Goal: Transaction & Acquisition: Purchase product/service

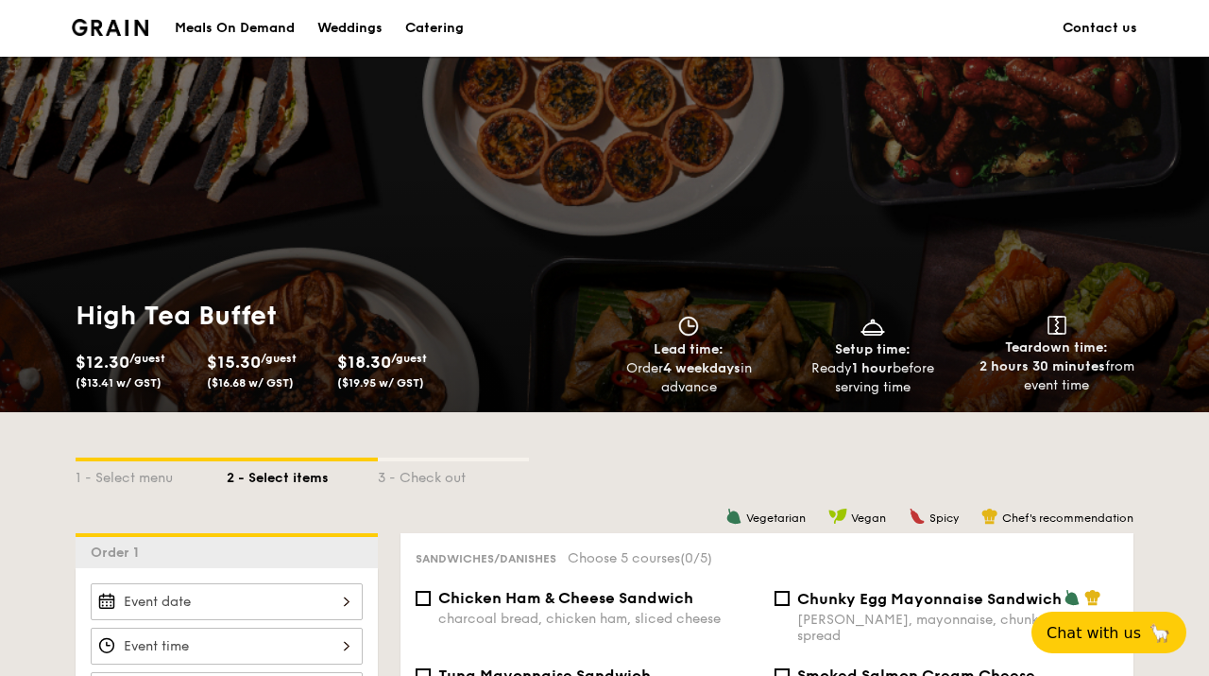
click at [740, 485] on div "1 - Select menu 2 - Select items 3 - Check out" at bounding box center [605, 472] width 1058 height 30
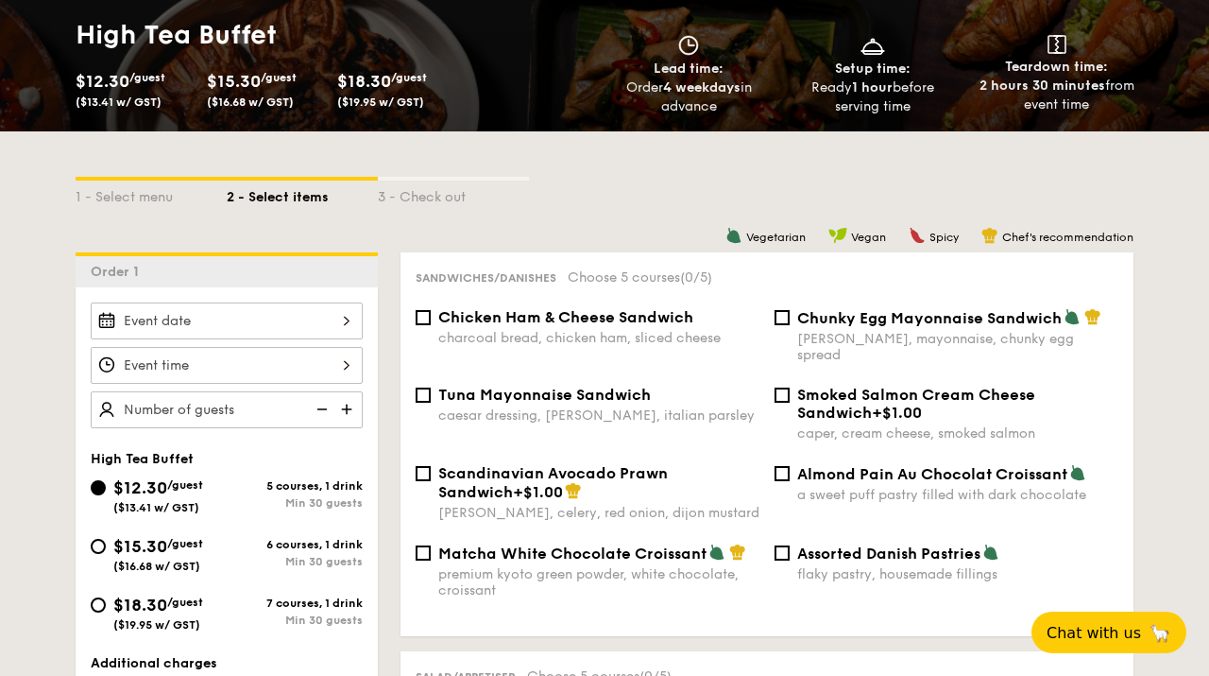
scroll to position [278, 0]
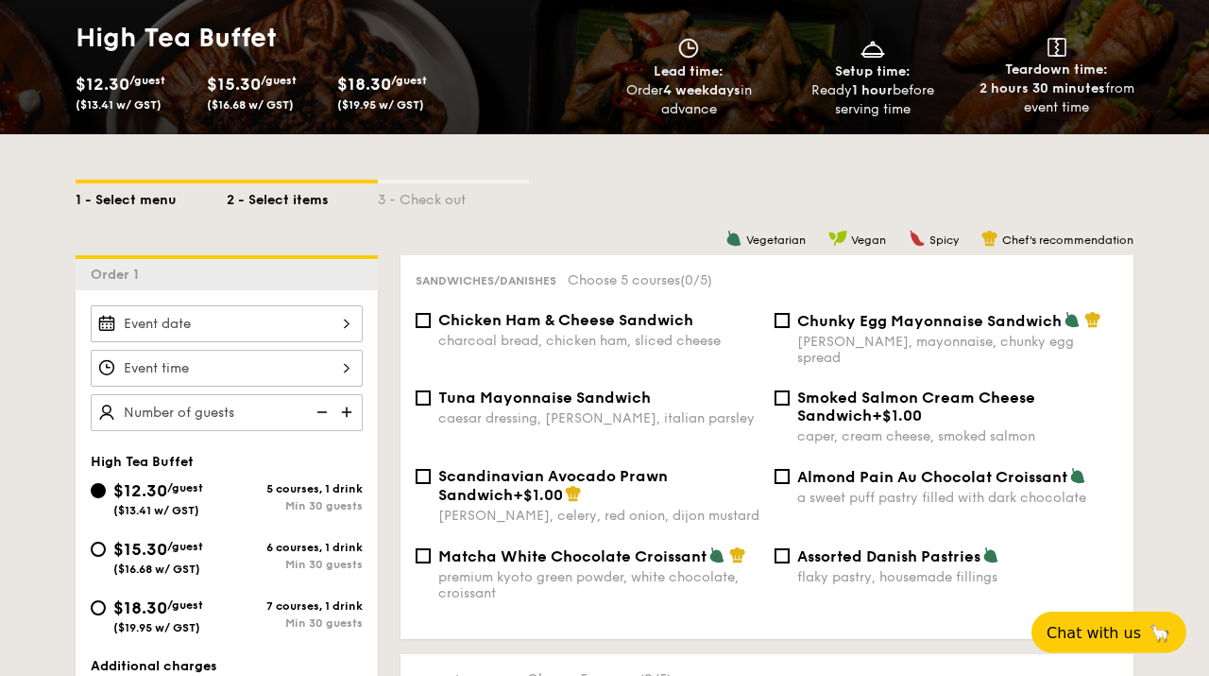
click at [129, 206] on div "1 - Select menu" at bounding box center [151, 196] width 151 height 26
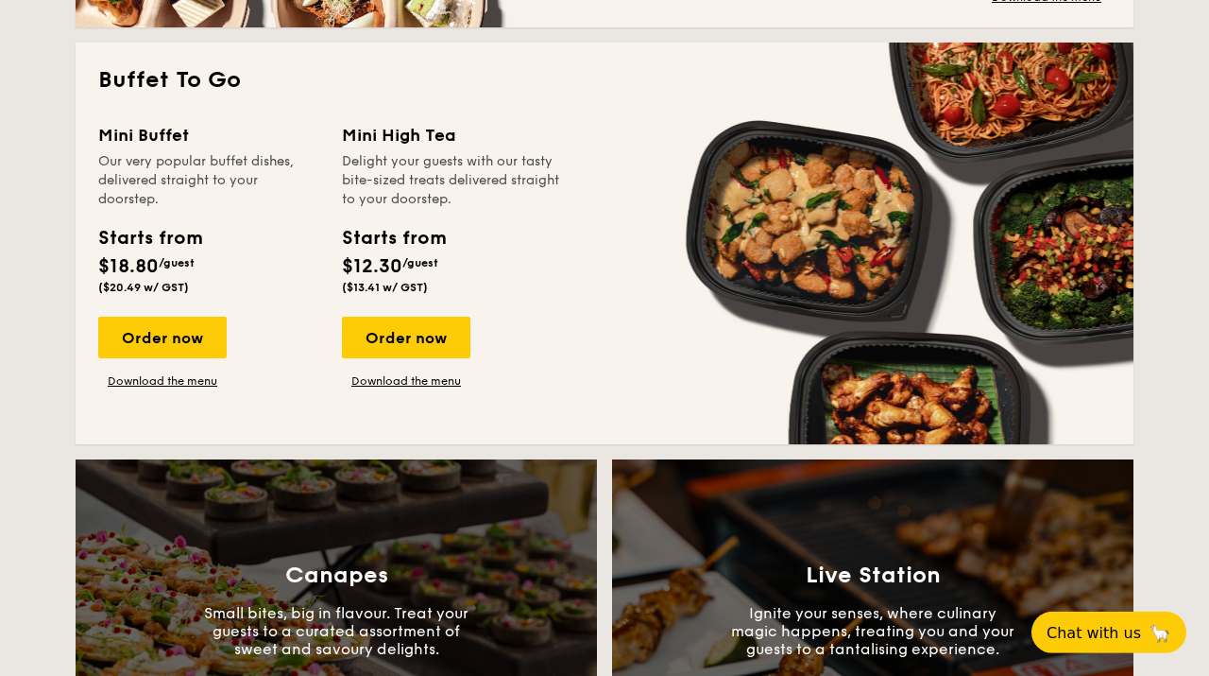
scroll to position [1631, 0]
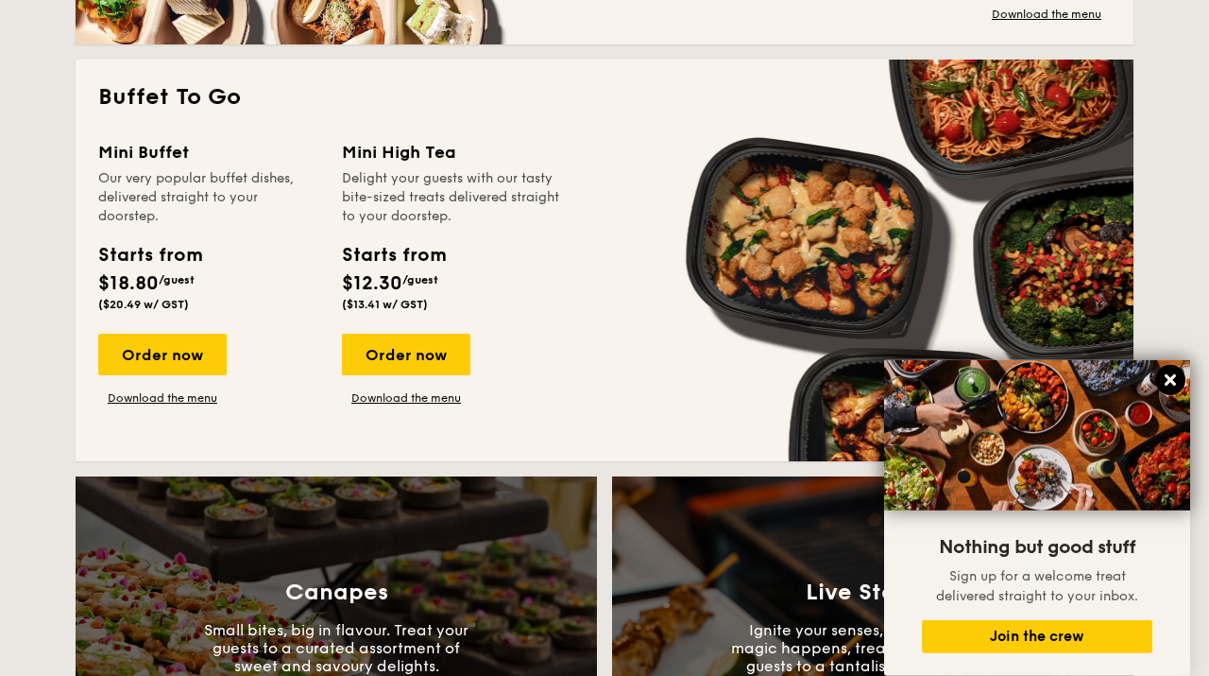
click at [1169, 372] on icon at bounding box center [1170, 379] width 17 height 17
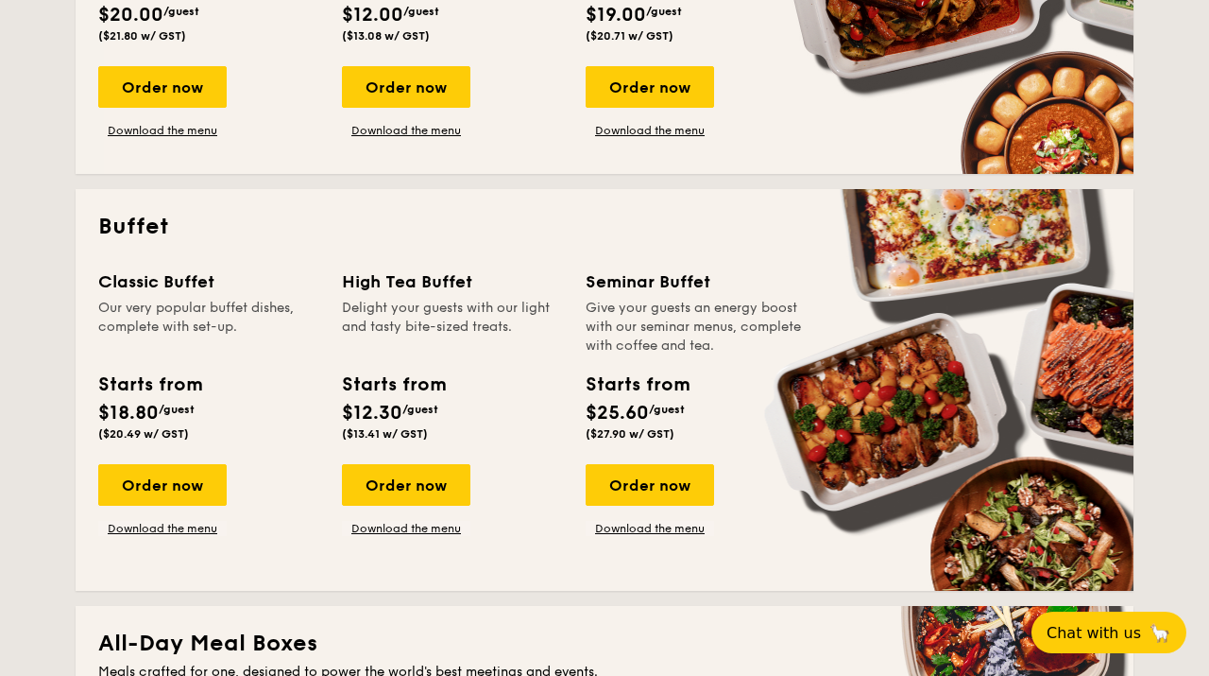
scroll to position [673, 0]
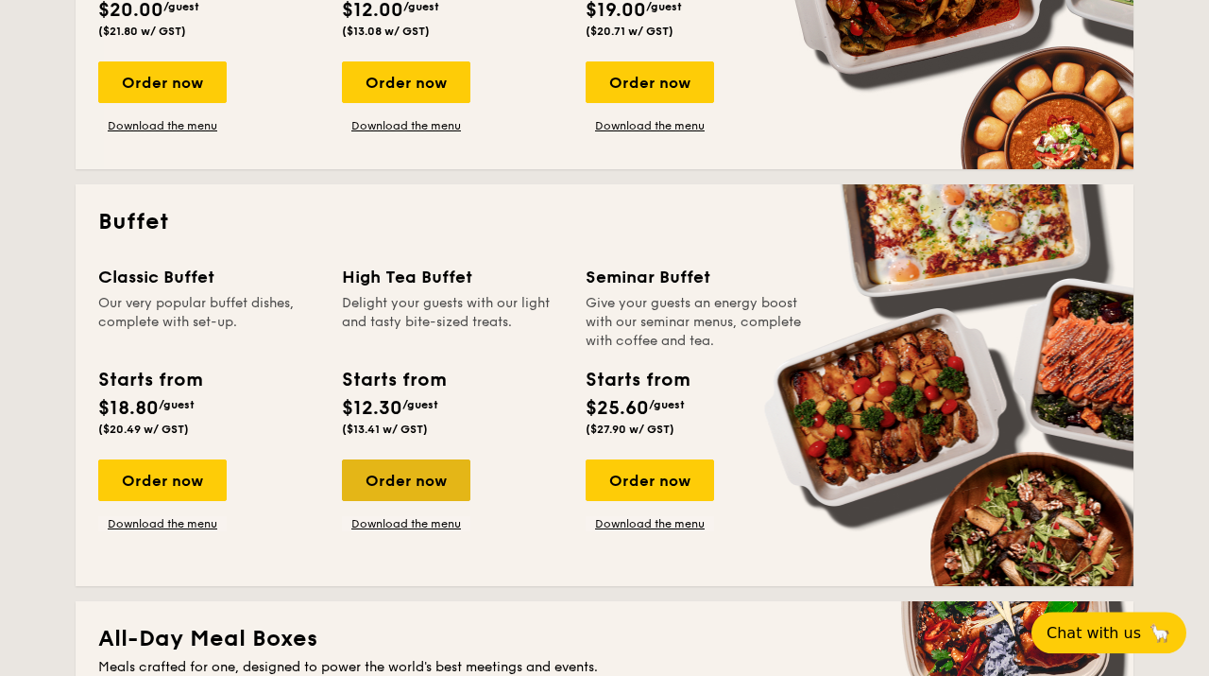
click at [401, 472] on div "Order now" at bounding box center [406, 480] width 129 height 42
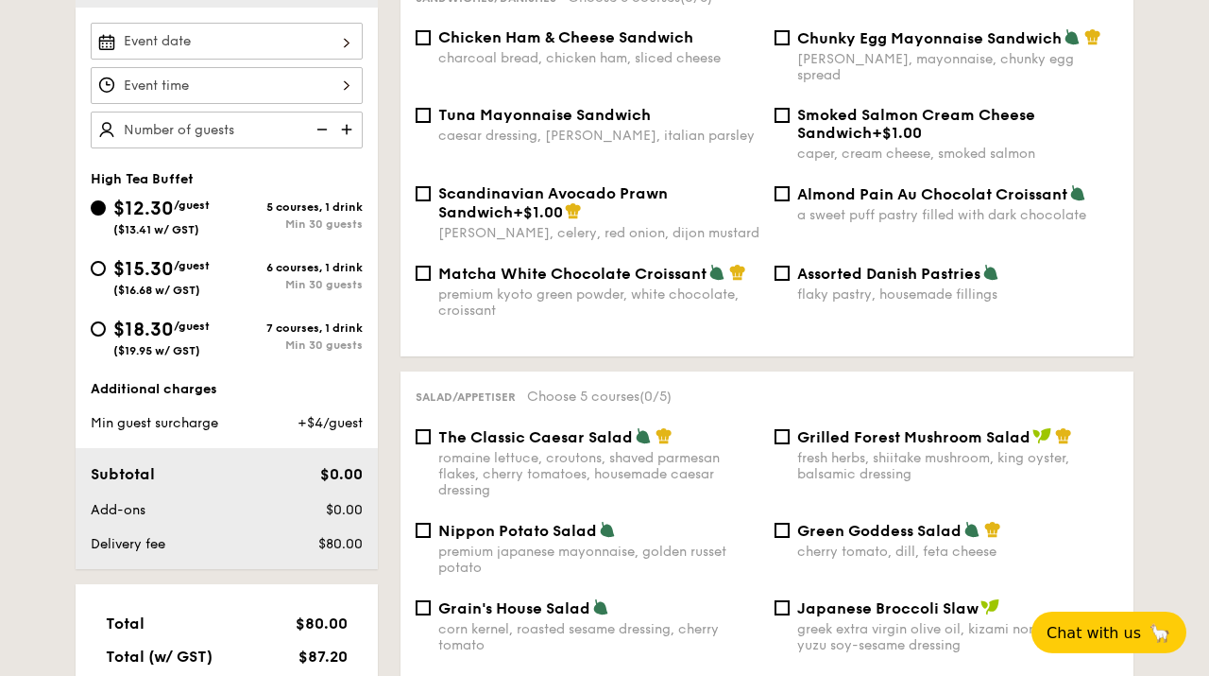
scroll to position [561, 0]
click at [423, 265] on input "Matcha White Chocolate Croissant premium kyoto green powder, white chocolate, c…" at bounding box center [423, 272] width 15 height 15
checkbox input "true"
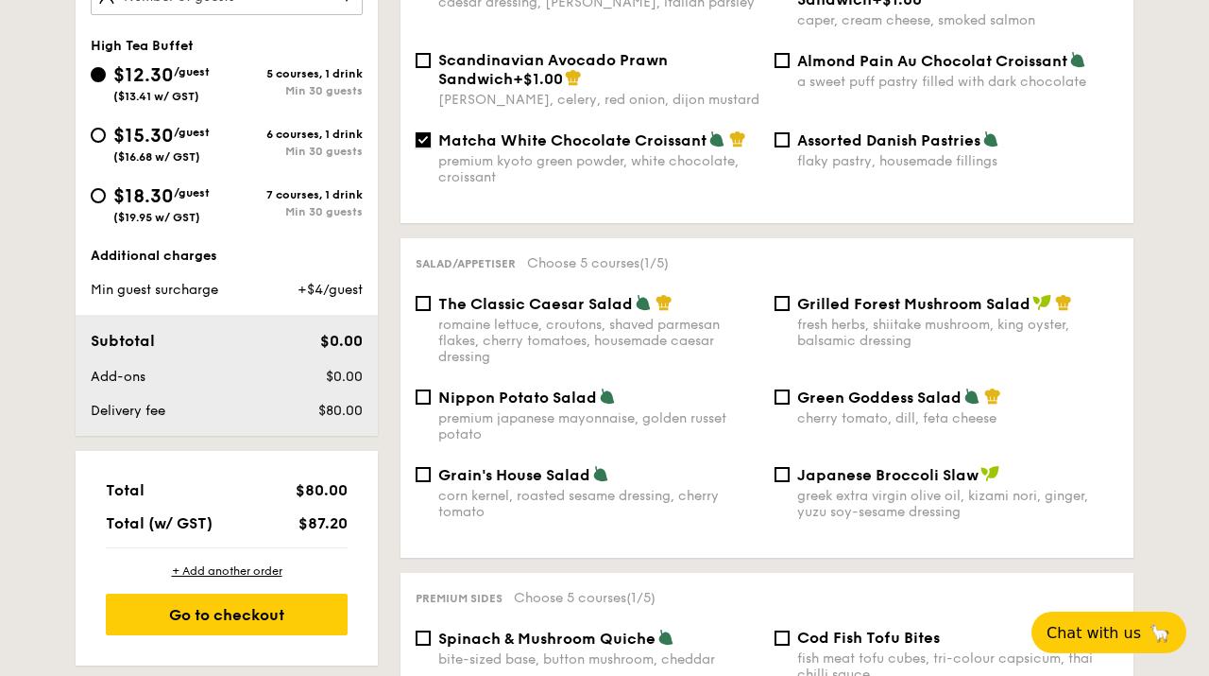
scroll to position [701, 0]
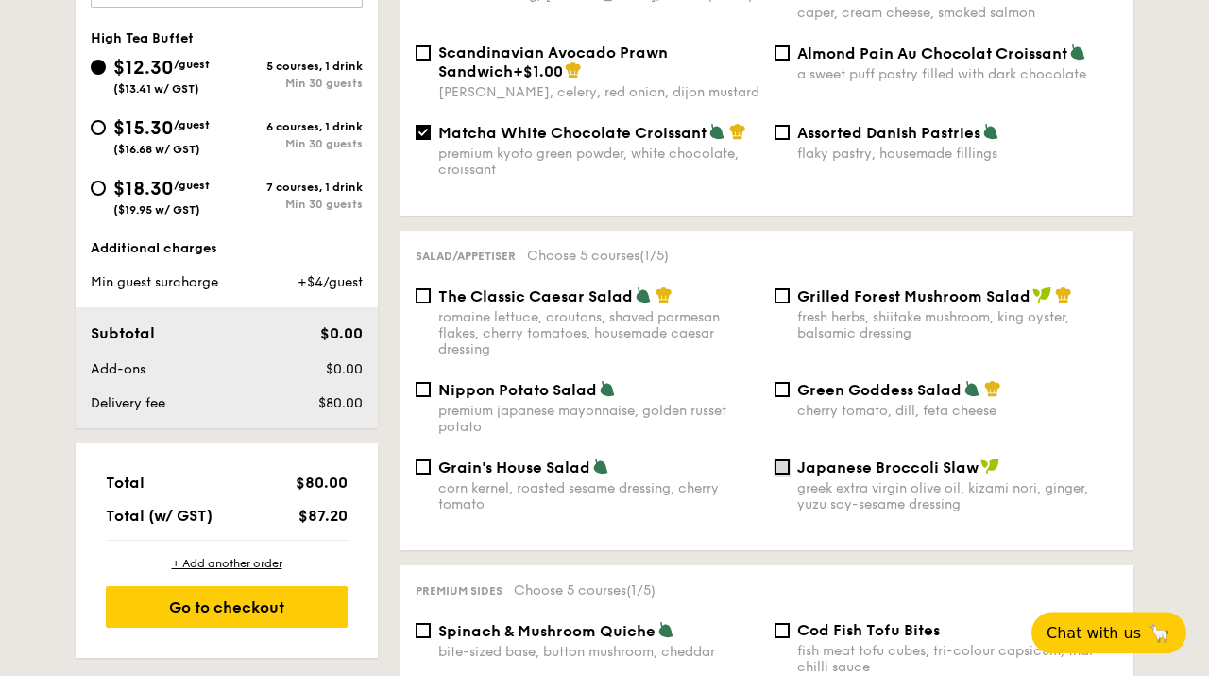
click at [784, 459] on input "Japanese Broccoli Slaw greek extra virgin olive oil, kizami nori, ginger, yuzu …" at bounding box center [782, 466] width 15 height 15
checkbox input "true"
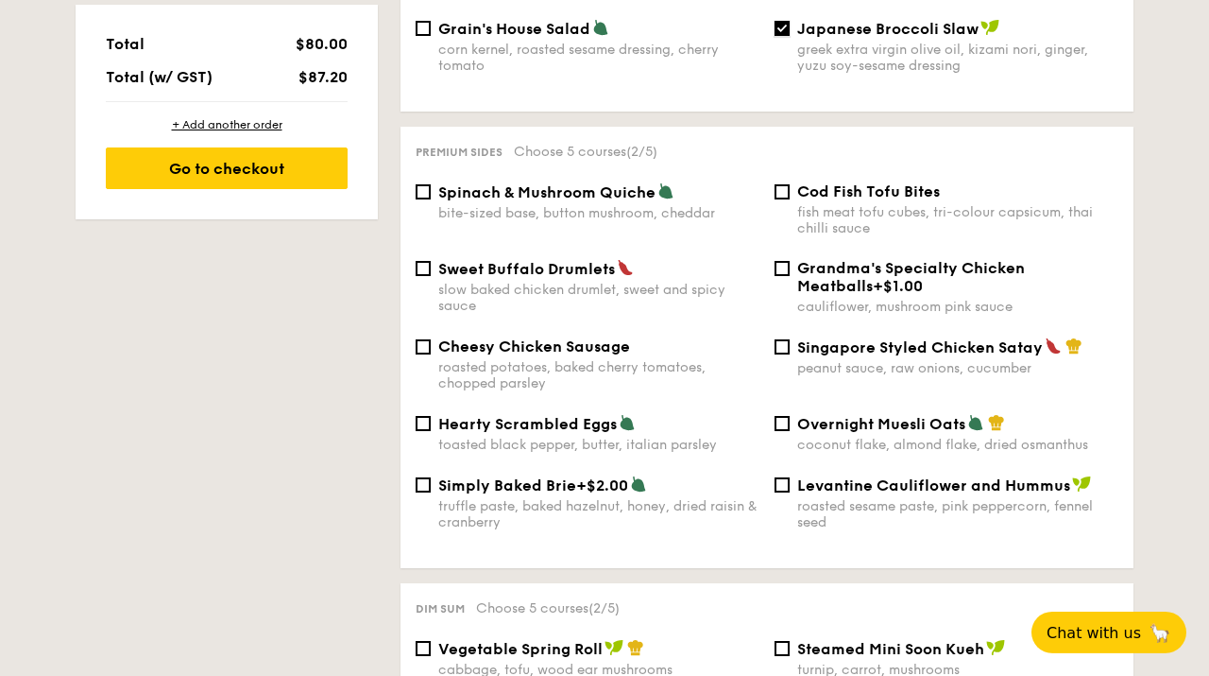
scroll to position [1140, 0]
click at [789, 189] on input "Cod Fish Tofu Bites fish meat tofu cubes, tri-colour capsicum, thai chilli sauce" at bounding box center [782, 191] width 15 height 15
checkbox input "true"
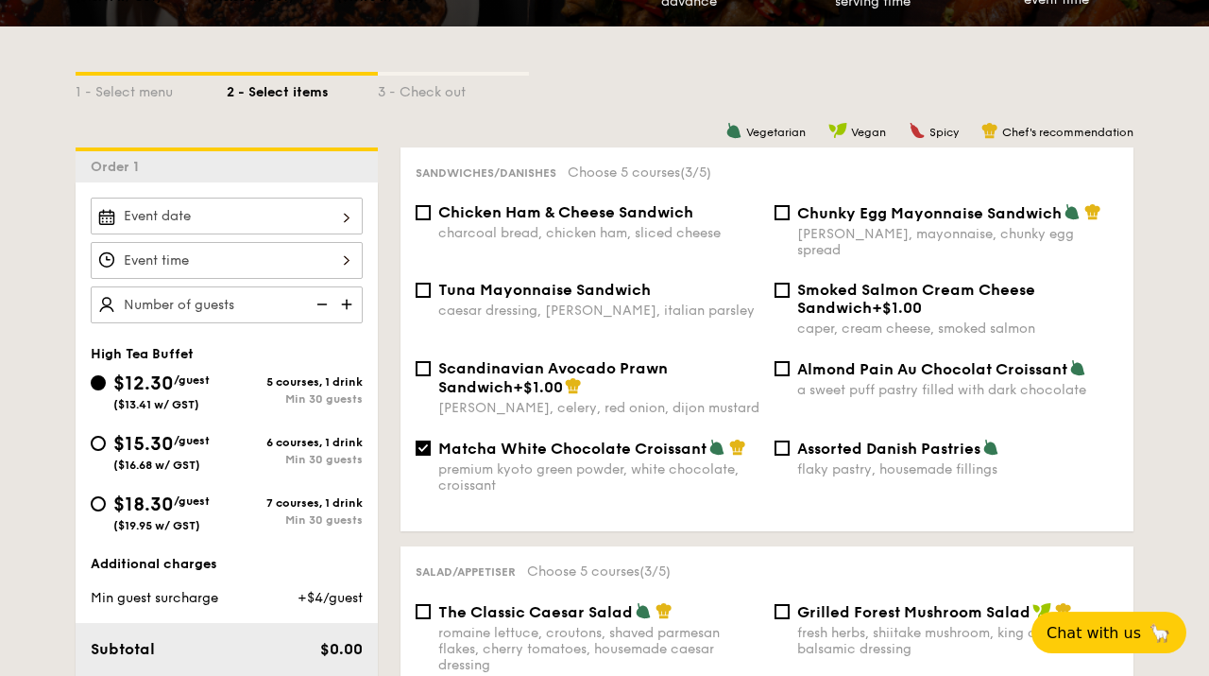
scroll to position [385, 0]
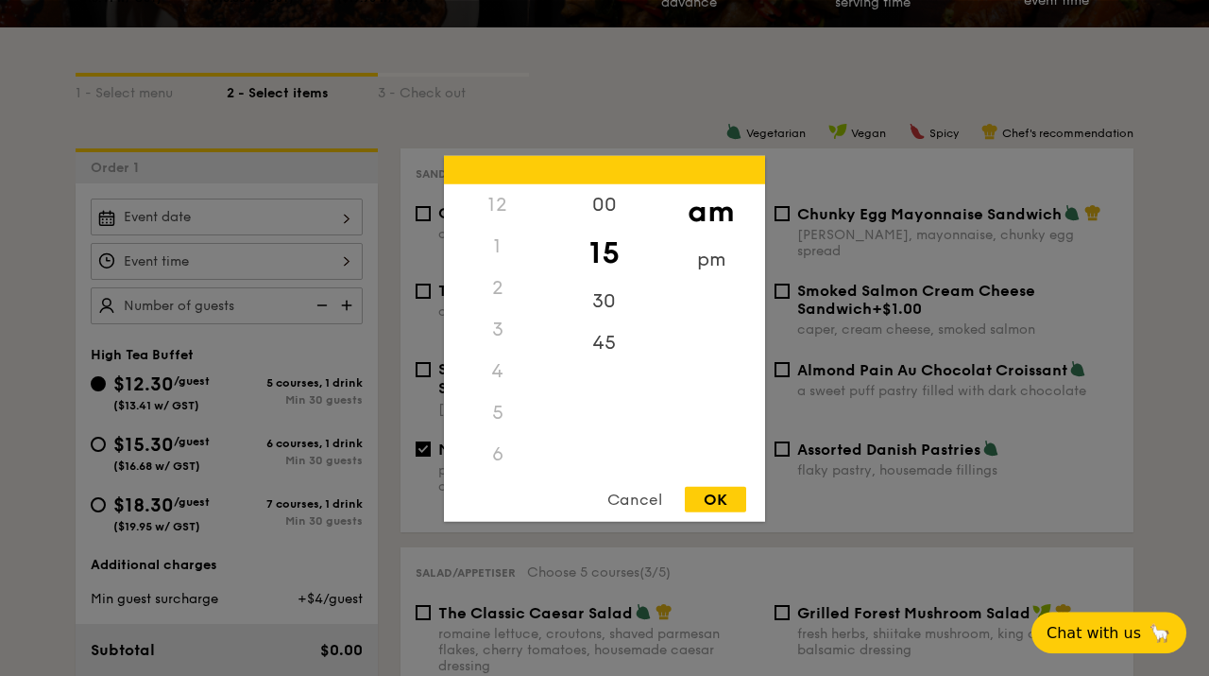
click at [204, 257] on input "$12.30 /guest ($13.41 w/ GST)" at bounding box center [227, 261] width 272 height 37
click at [503, 329] on div "8" at bounding box center [497, 335] width 107 height 55
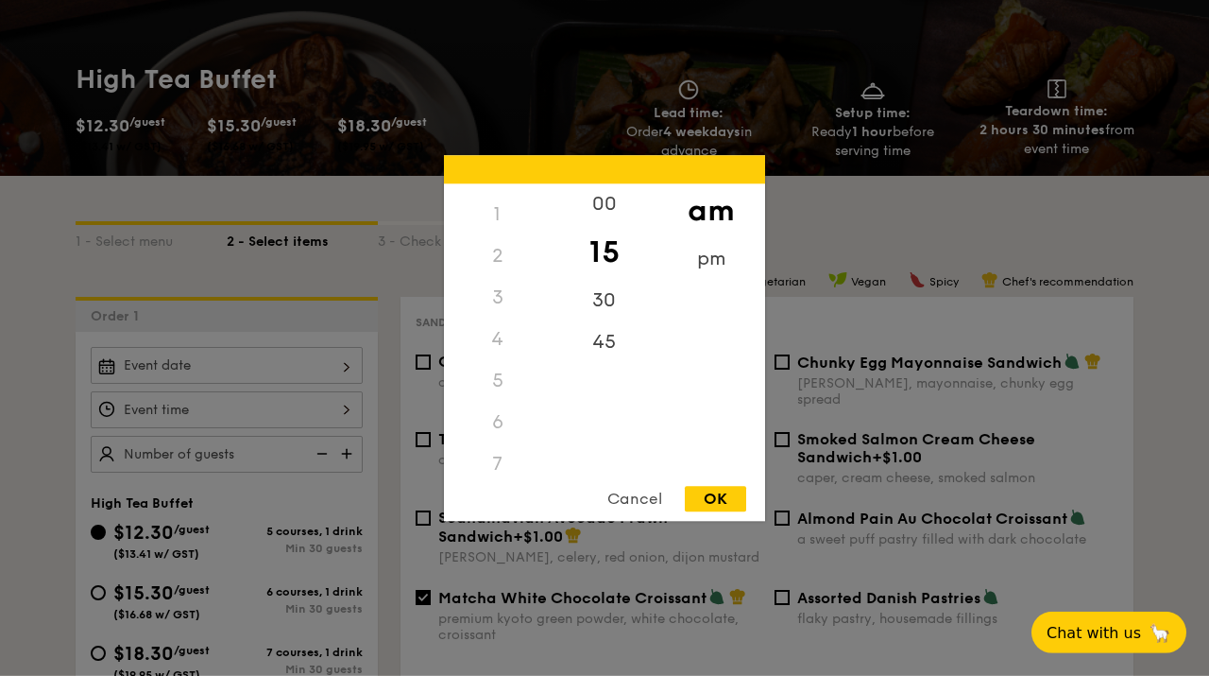
scroll to position [29, 0]
click at [498, 299] on div "3" at bounding box center [497, 300] width 107 height 42
click at [496, 308] on div "3" at bounding box center [497, 300] width 107 height 42
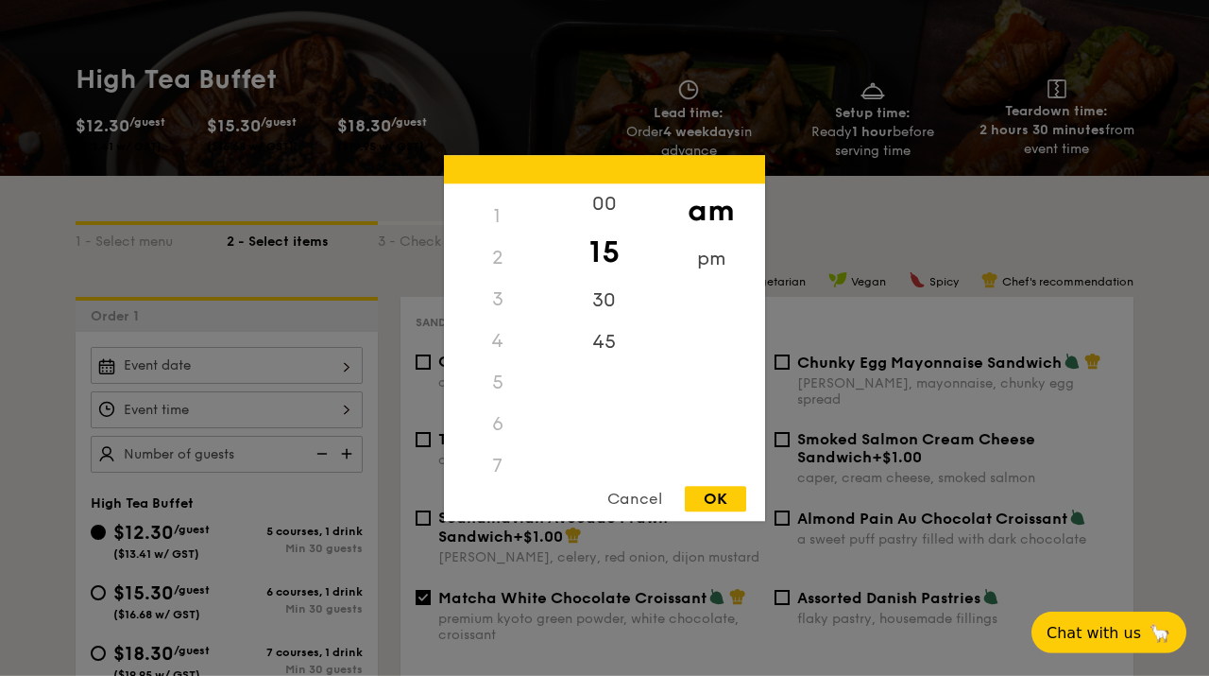
click at [1, 514] on div at bounding box center [604, 338] width 1209 height 676
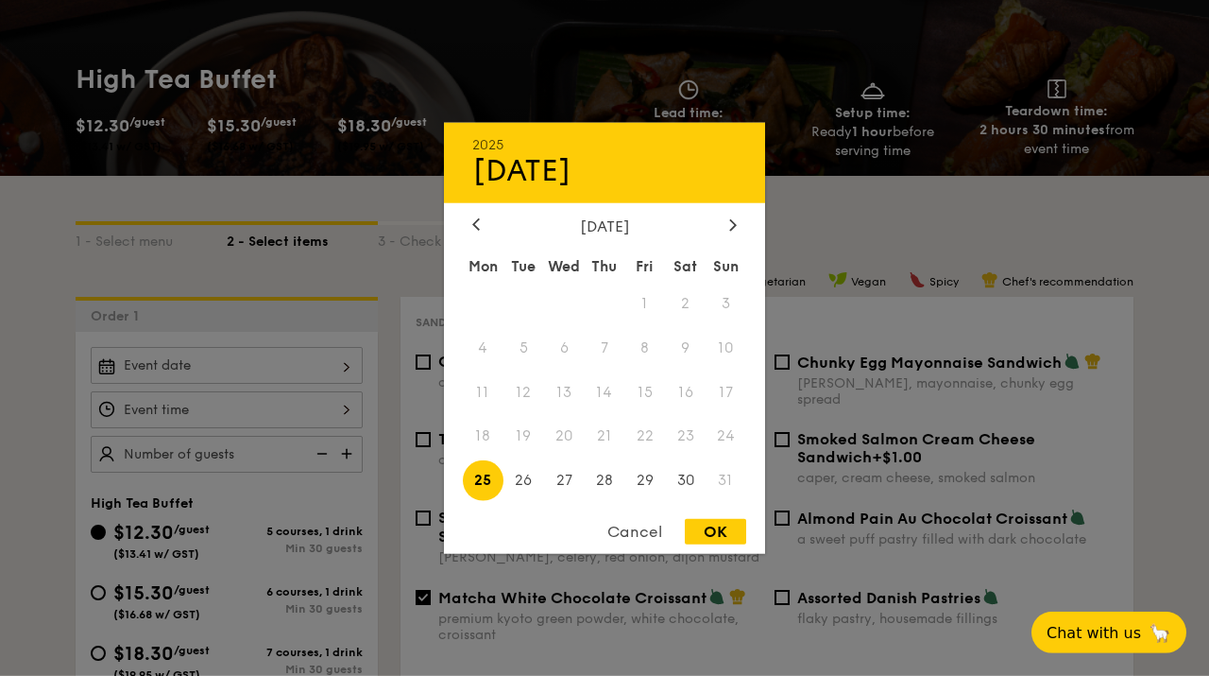
click at [249, 367] on input "$12.30 /guest ($13.41 w/ GST)" at bounding box center [227, 365] width 272 height 37
click at [647, 478] on span "29" at bounding box center [645, 480] width 41 height 41
click at [1006, 246] on div at bounding box center [604, 338] width 1209 height 676
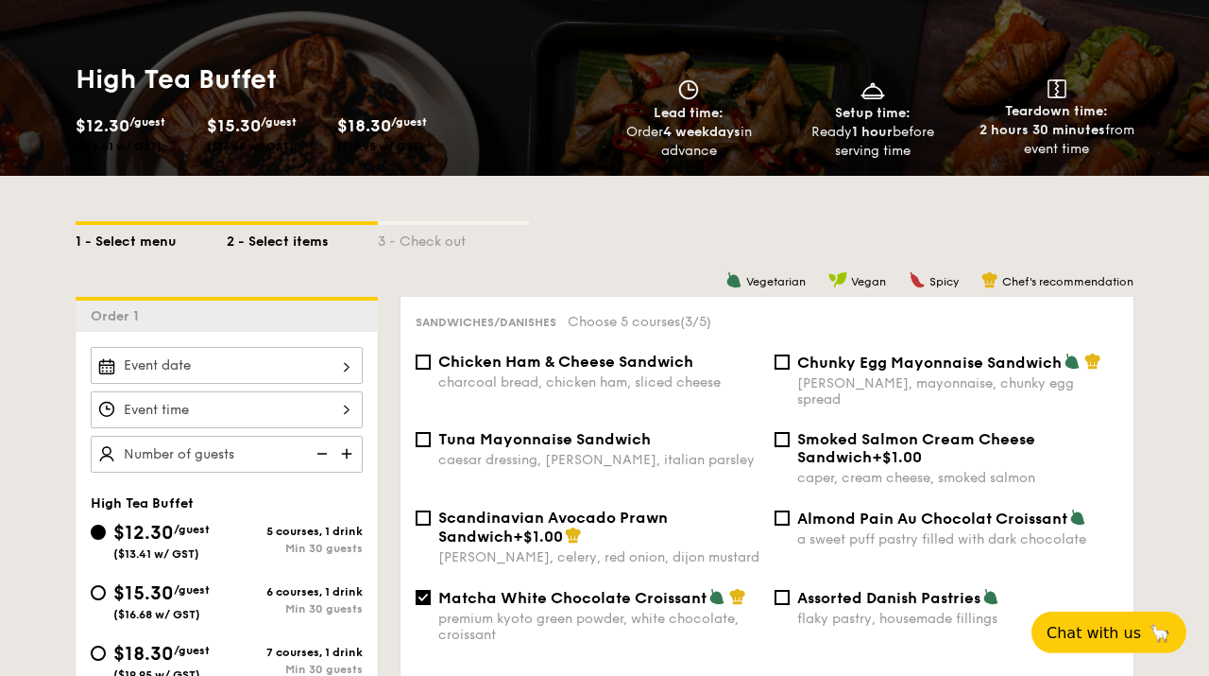
click at [152, 238] on div "1 - Select menu" at bounding box center [151, 238] width 151 height 26
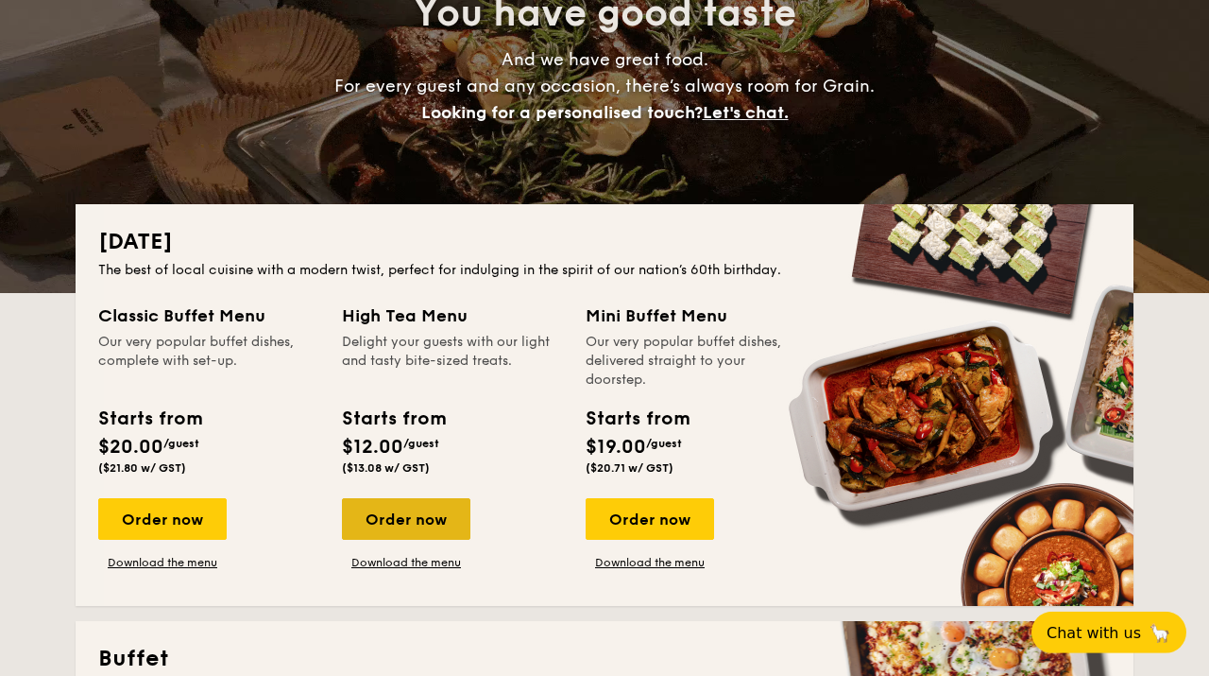
click at [408, 531] on div "Order now" at bounding box center [406, 519] width 129 height 42
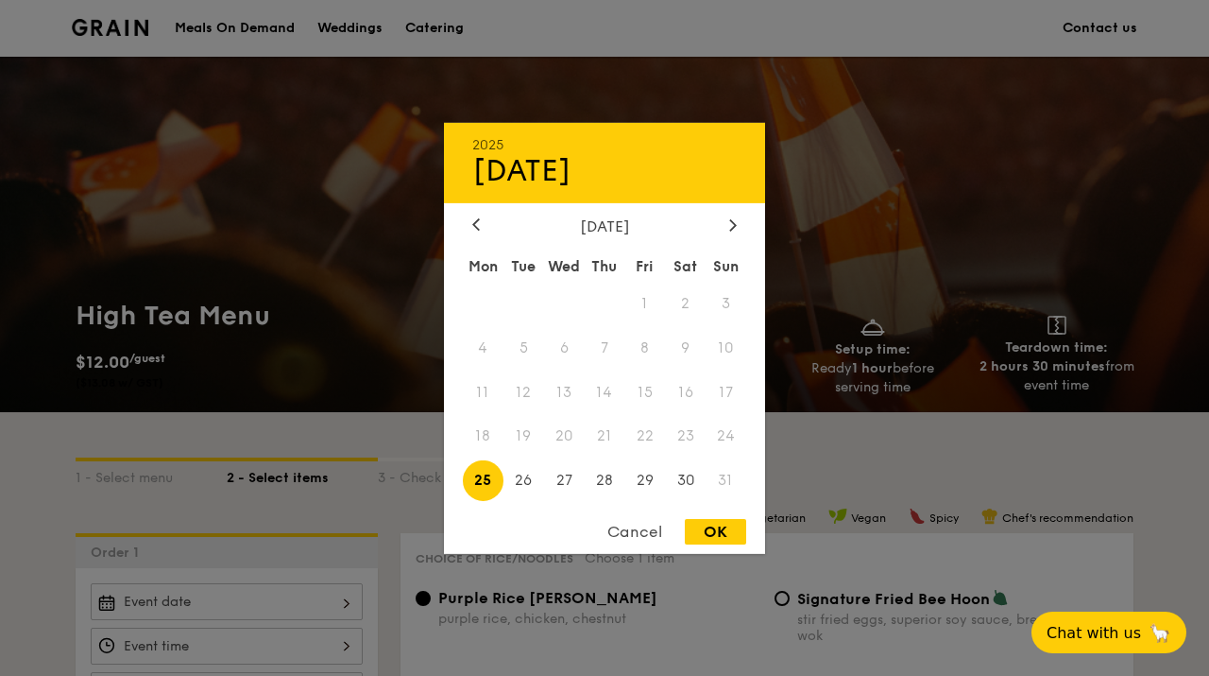
click at [257, 592] on input "Baked Chicken Ngoh Hiang chicken prawn paste, beancurd skin, five-spice powder" at bounding box center [227, 601] width 272 height 37
click at [628, 532] on div "Cancel" at bounding box center [635, 532] width 93 height 26
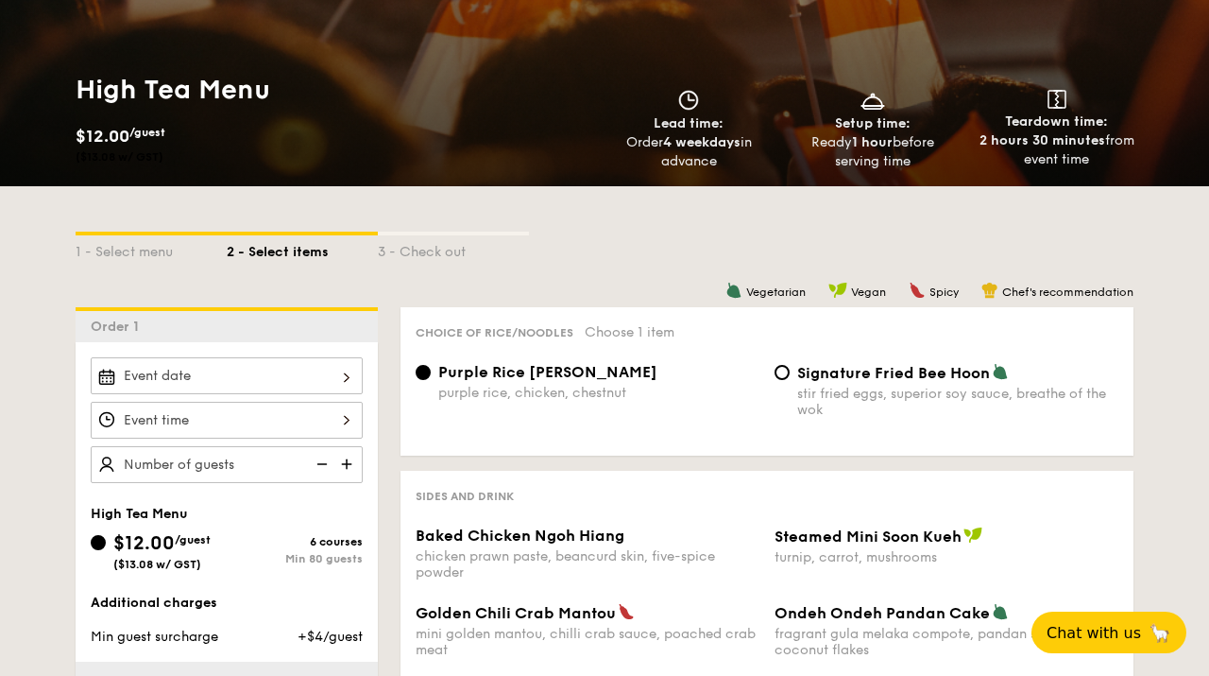
scroll to position [227, 0]
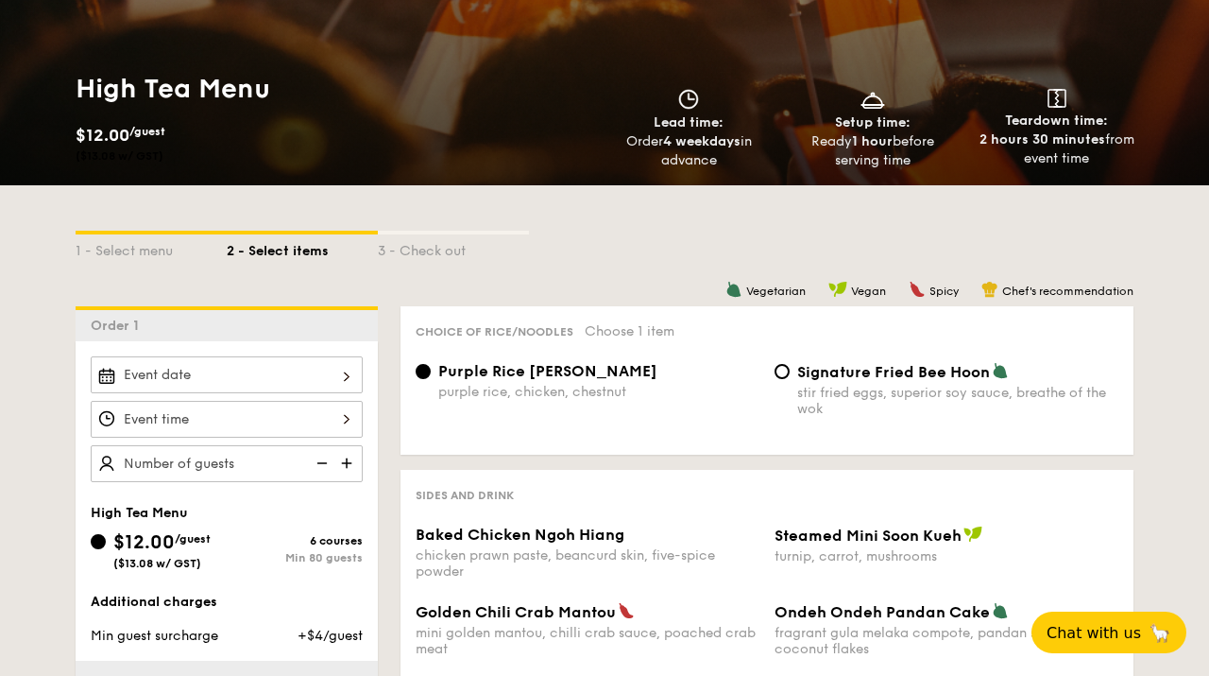
click at [326, 373] on input "Baked Chicken Ngoh Hiang chicken prawn paste, beancurd skin, five-spice powder" at bounding box center [227, 374] width 272 height 37
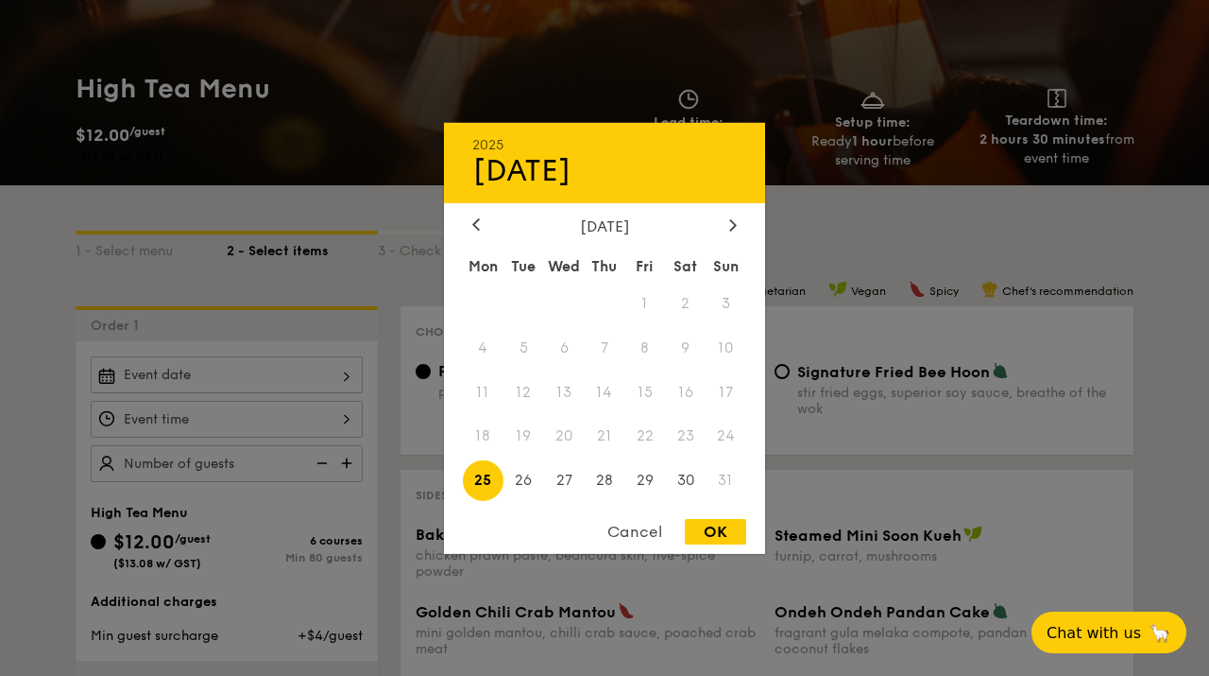
click at [624, 527] on div "Cancel" at bounding box center [635, 532] width 93 height 26
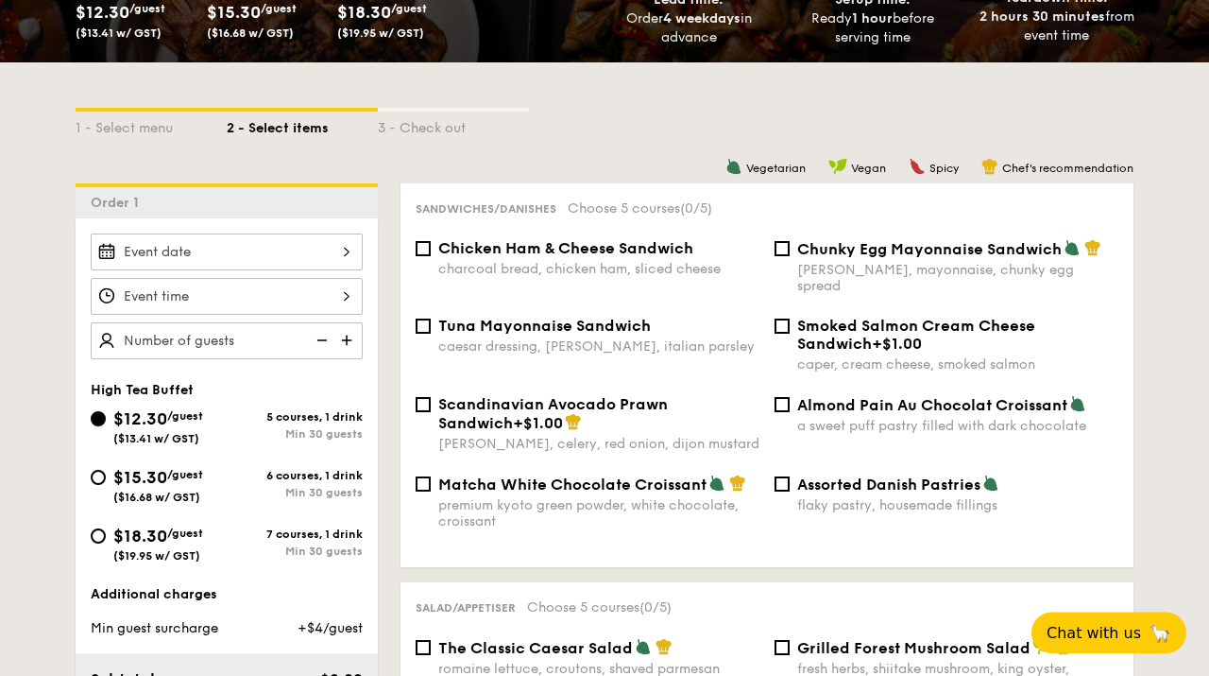
scroll to position [355, 0]
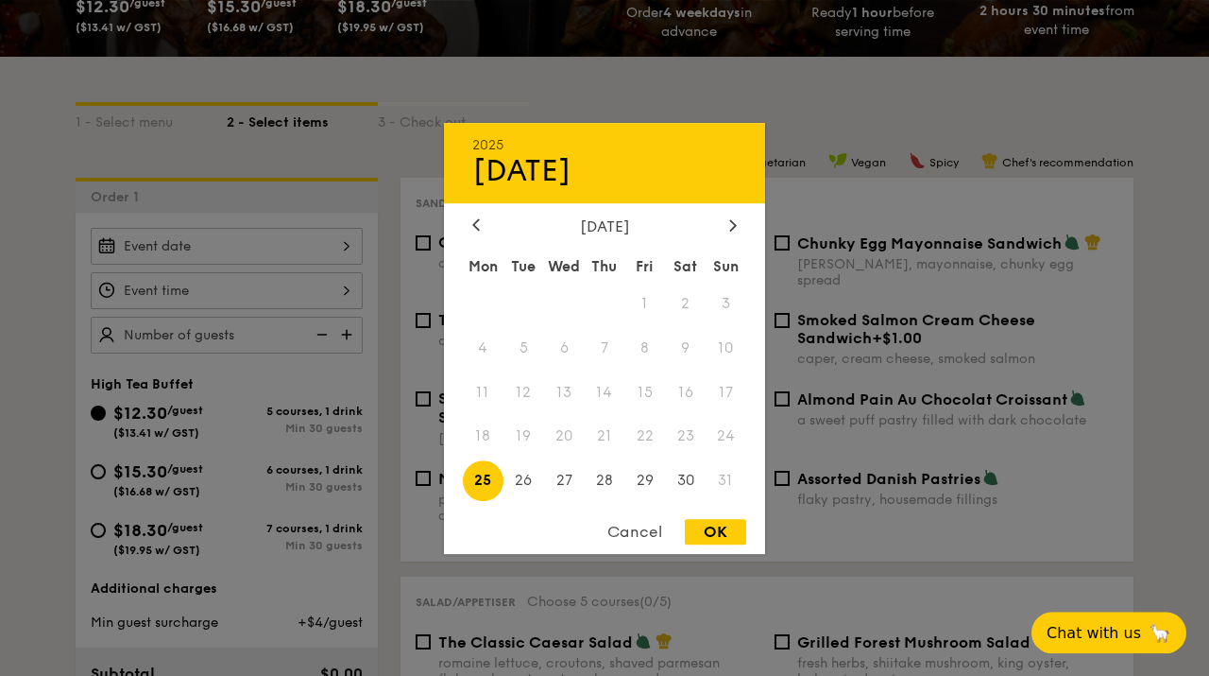
click at [257, 247] on input "$12.30 /guest ($13.41 w/ GST)" at bounding box center [227, 246] width 272 height 37
click at [624, 532] on div "Cancel" at bounding box center [635, 532] width 93 height 26
